Goal: Information Seeking & Learning: Learn about a topic

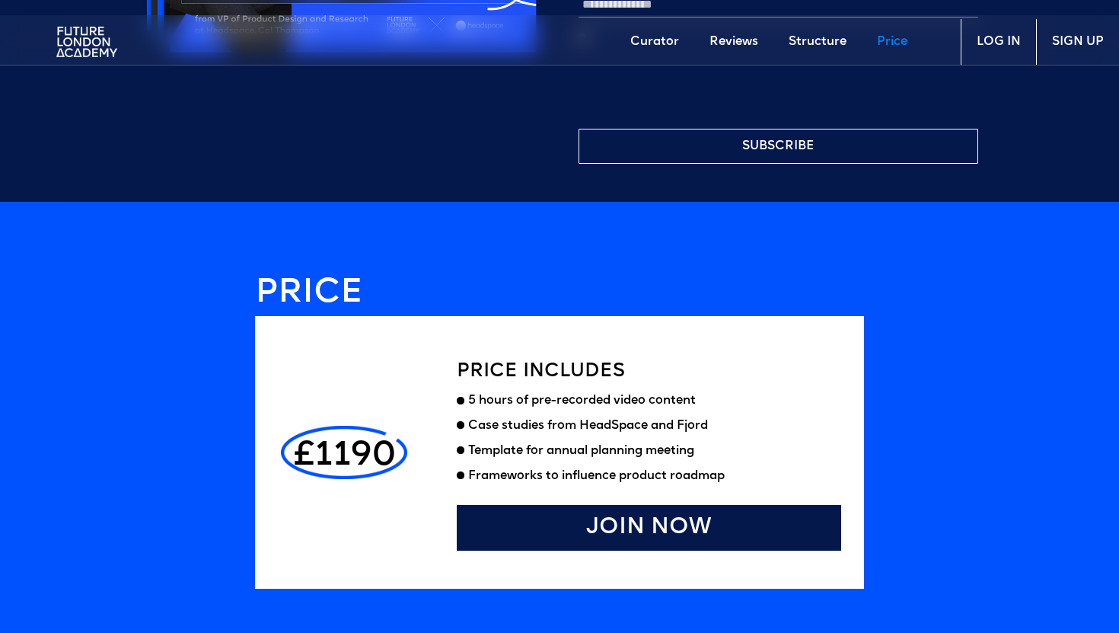
scroll to position [3970, 0]
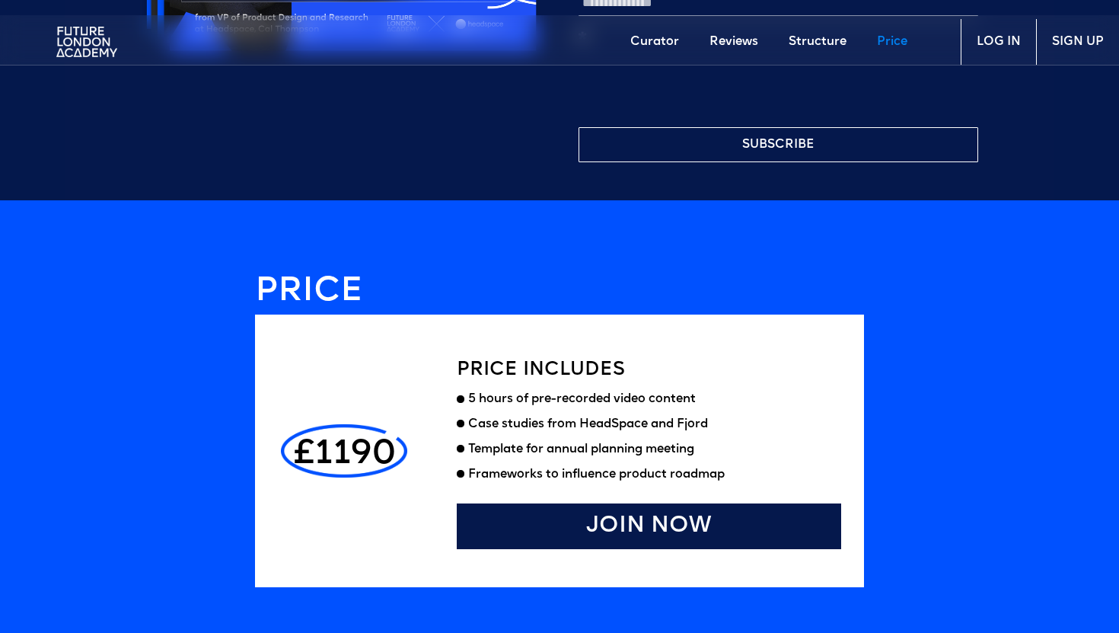
click at [491, 423] on div "Case studies from HeadSpace and Fjord" at bounding box center [588, 424] width 240 height 16
click at [497, 455] on div "Template for annual planning meeting" at bounding box center [654, 450] width 373 height 16
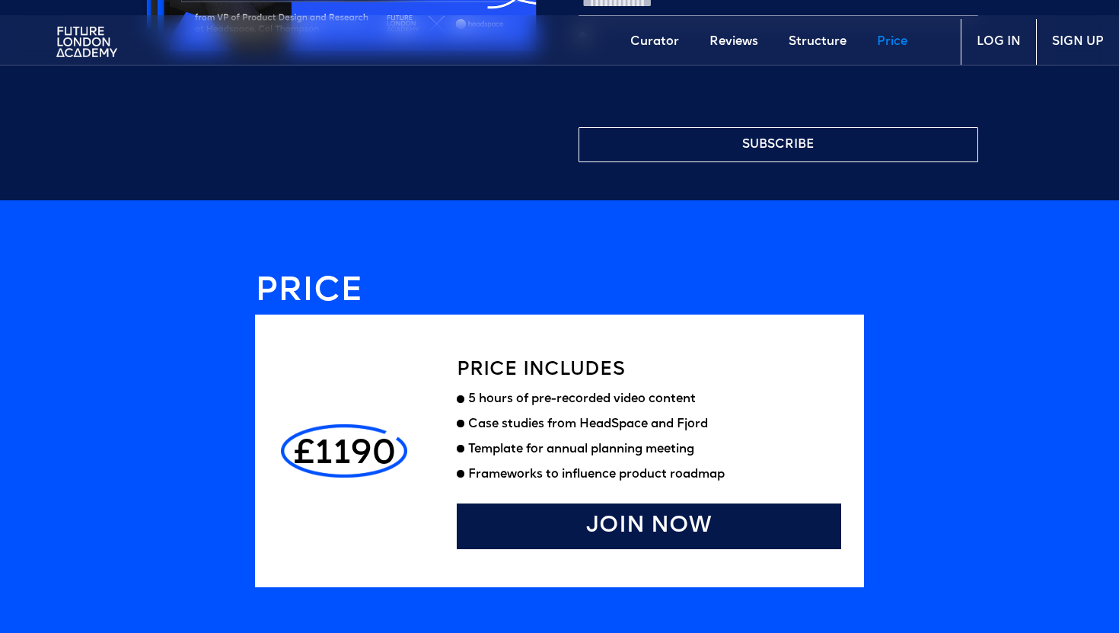
click at [497, 455] on div "Template for annual planning meeting" at bounding box center [654, 450] width 373 height 16
click at [499, 471] on div "Frameworks to influence product roadmap" at bounding box center [654, 475] width 373 height 16
